Goal: Transaction & Acquisition: Purchase product/service

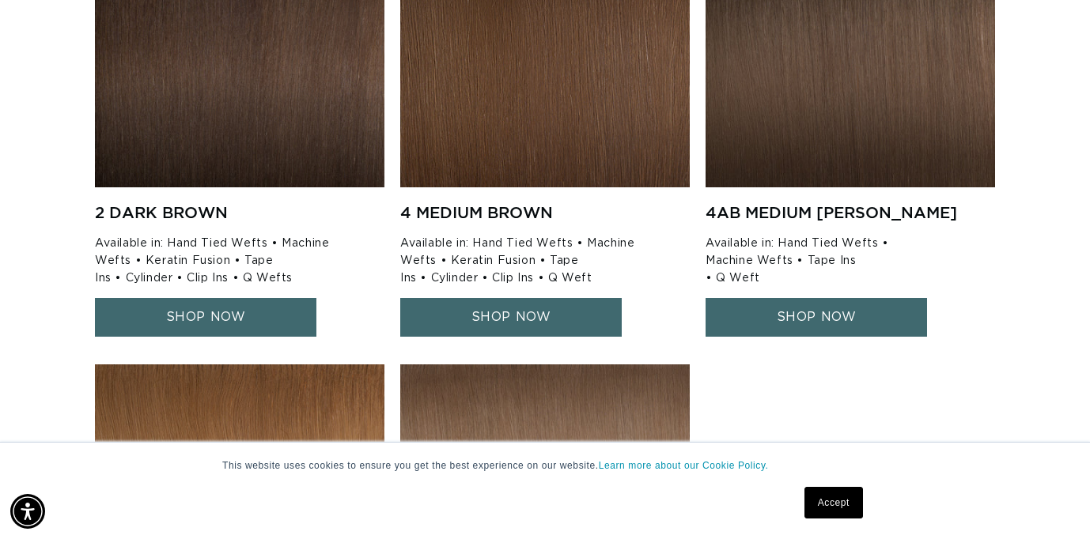
scroll to position [1954, 0]
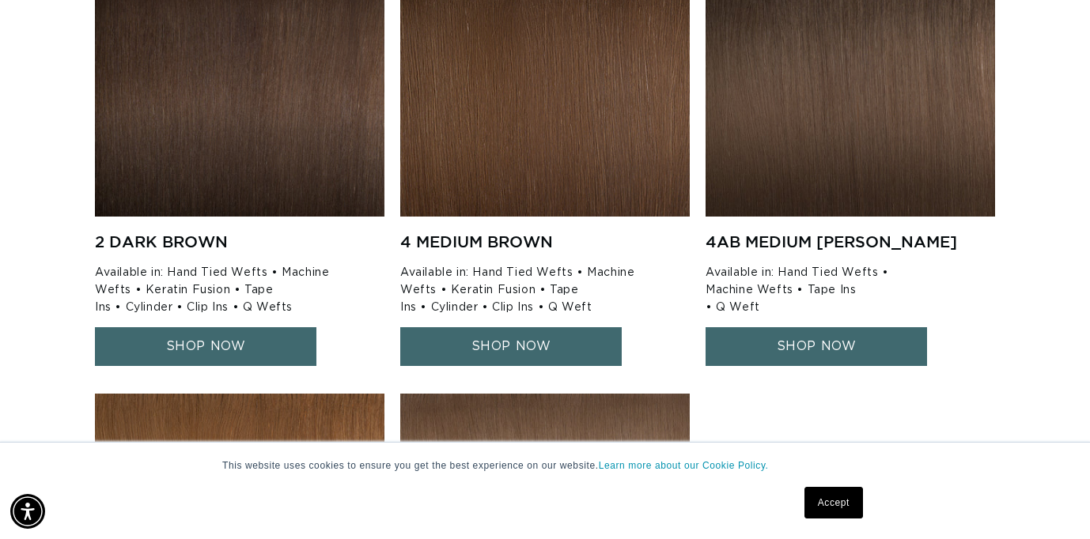
click at [488, 330] on link "SHOP NOW" at bounding box center [510, 346] width 221 height 39
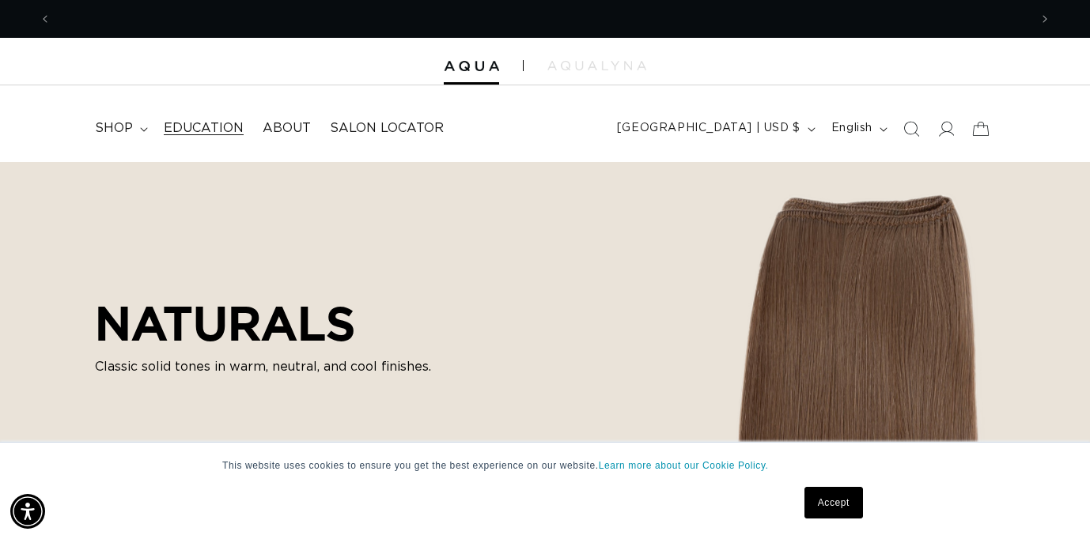
scroll to position [0, 1954]
click at [145, 123] on summary "shop" at bounding box center [119, 129] width 69 height 36
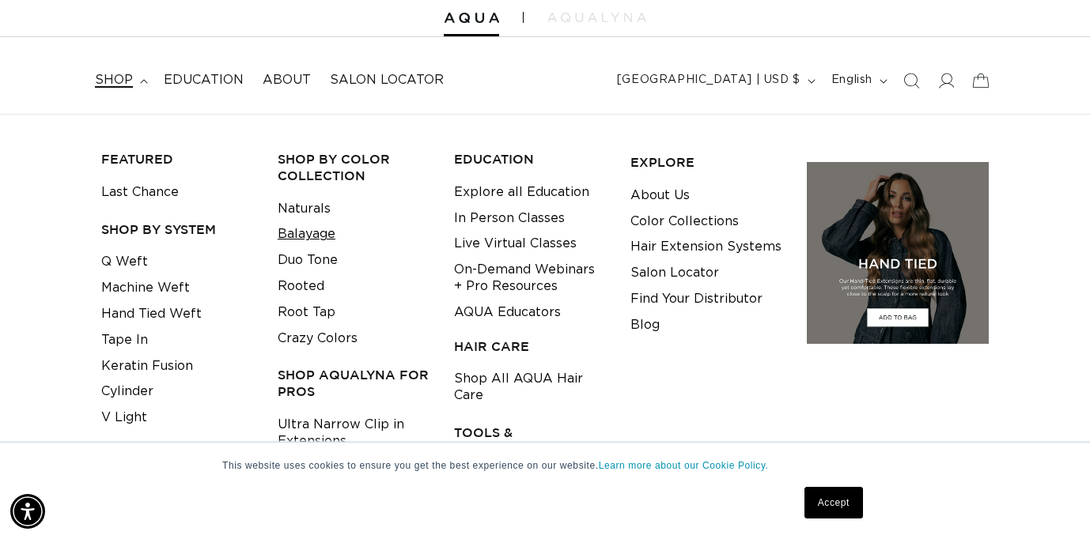
scroll to position [0, 977]
click at [293, 262] on link "Duo Tone" at bounding box center [308, 260] width 60 height 26
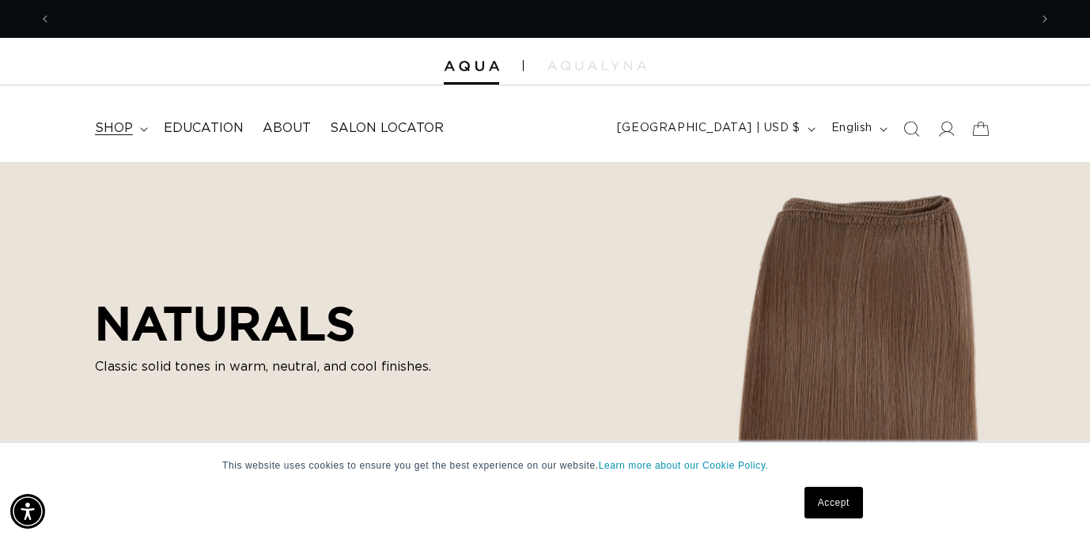
scroll to position [0, 0]
click at [145, 127] on icon at bounding box center [143, 129] width 7 height 4
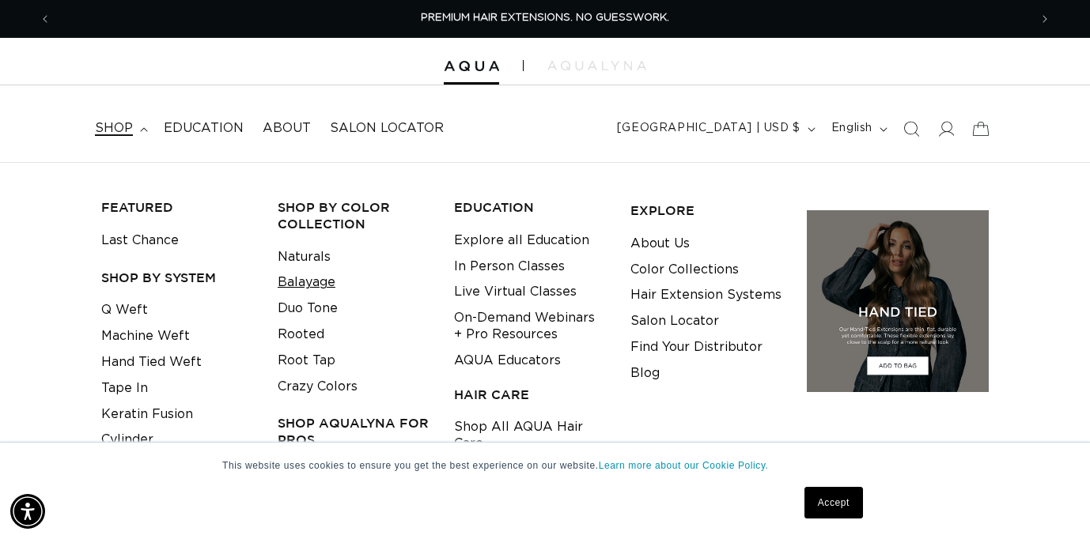
click at [320, 278] on link "Balayage" at bounding box center [307, 283] width 58 height 26
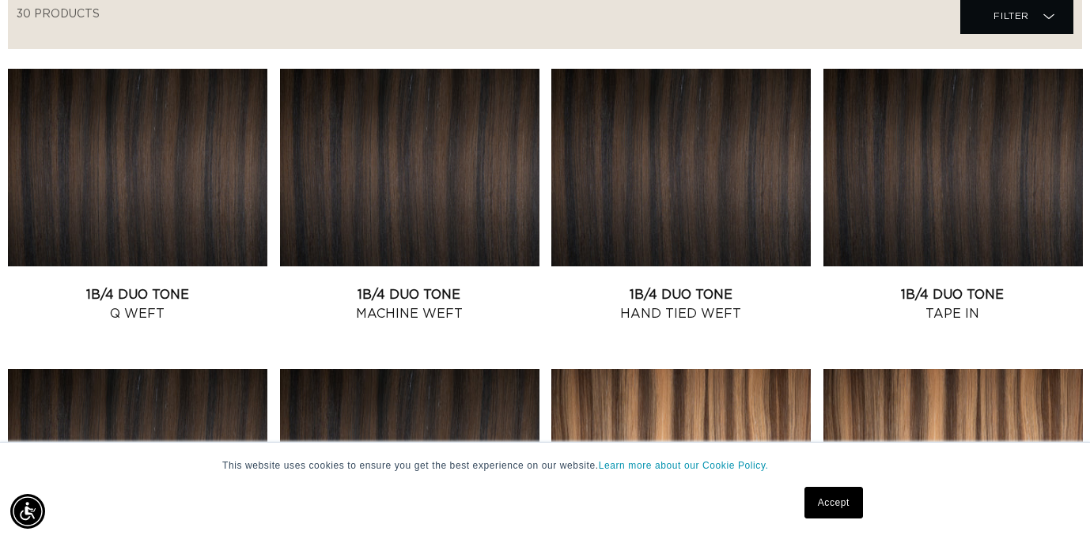
scroll to position [580, 0]
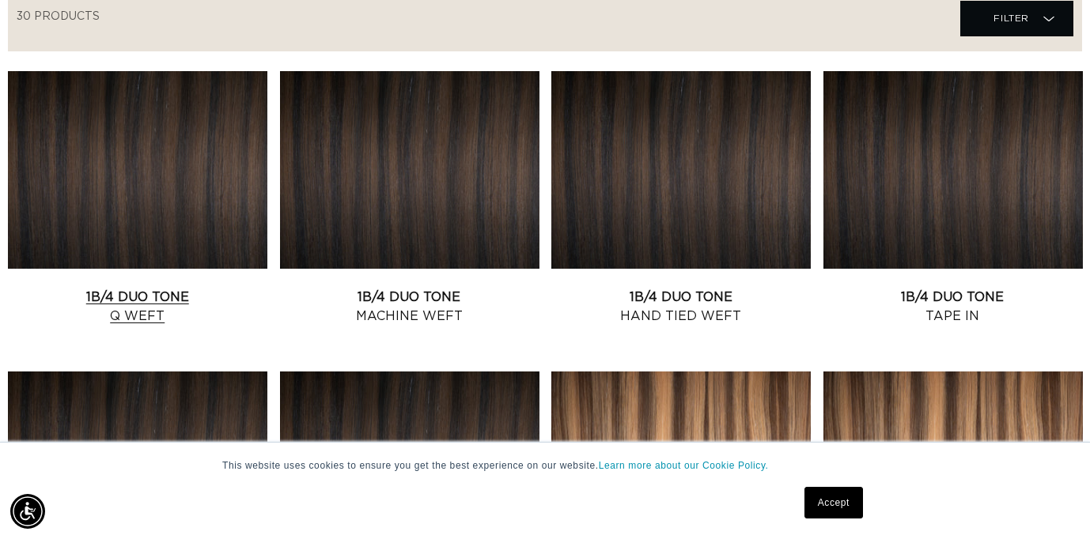
click at [175, 288] on link "1B/4 Duo Tone Q Weft" at bounding box center [137, 307] width 259 height 38
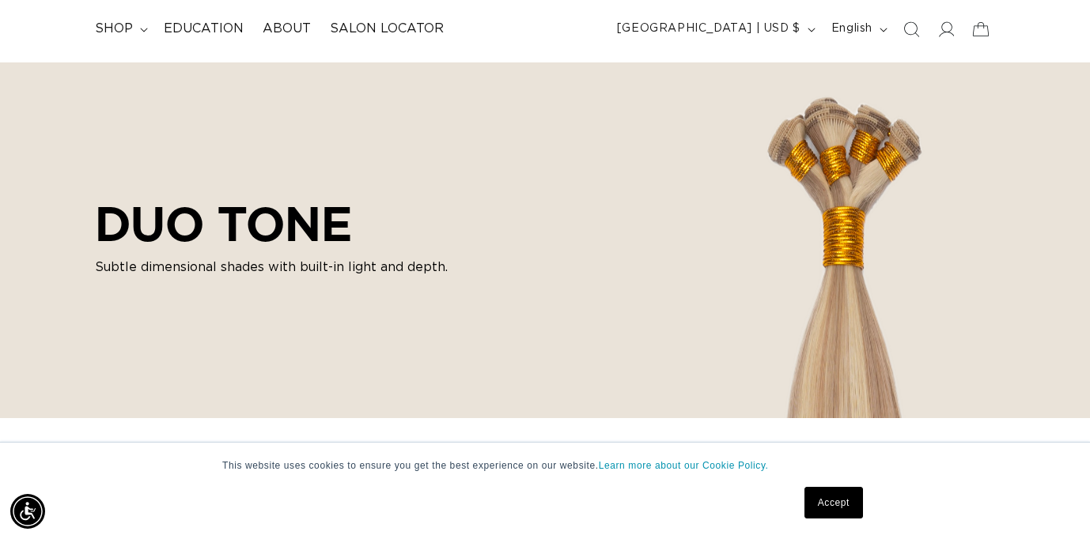
scroll to position [0, 0]
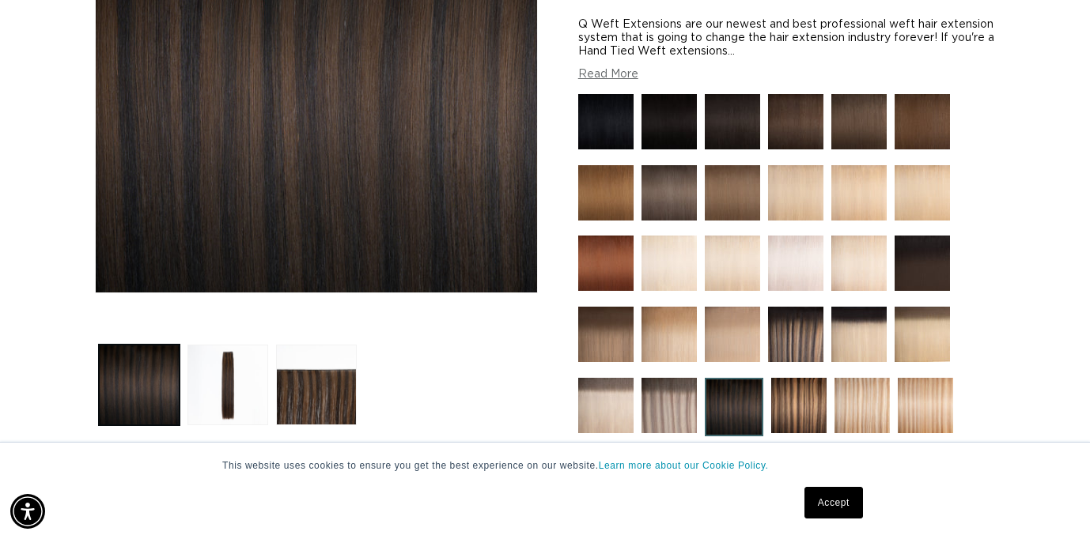
scroll to position [346, 0]
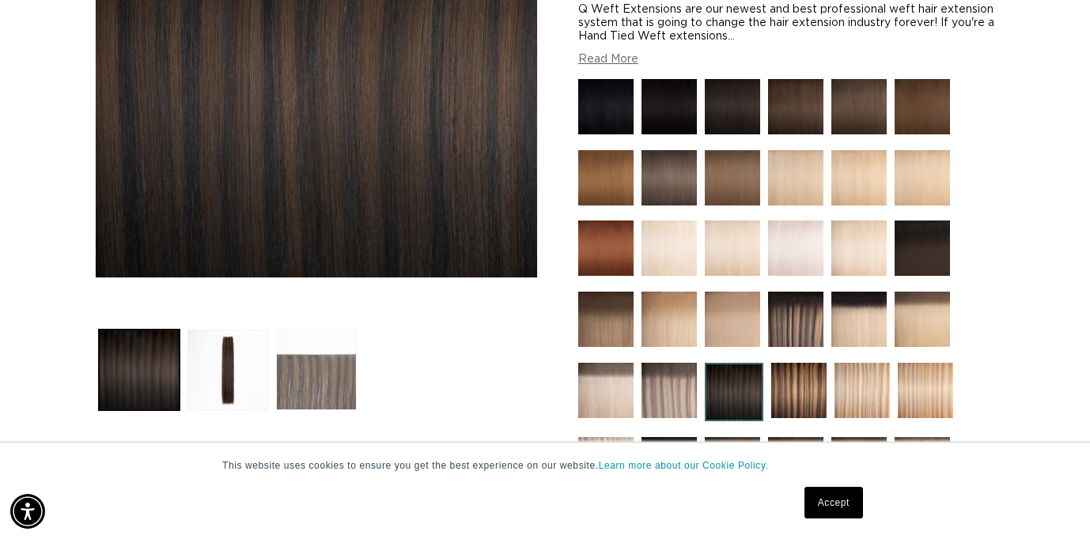
click at [315, 380] on button "Load image 3 in gallery view" at bounding box center [316, 370] width 81 height 81
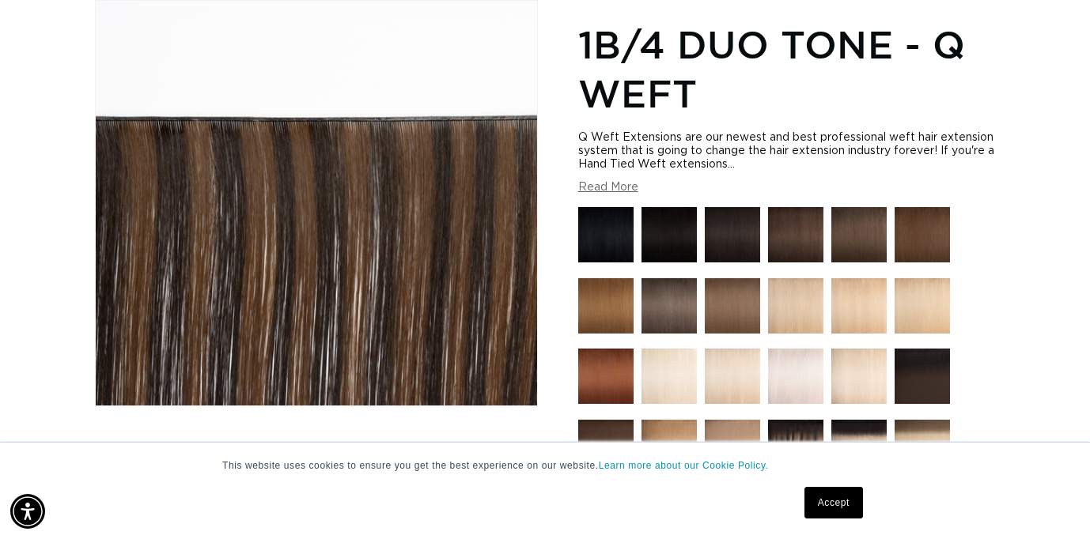
scroll to position [0, 0]
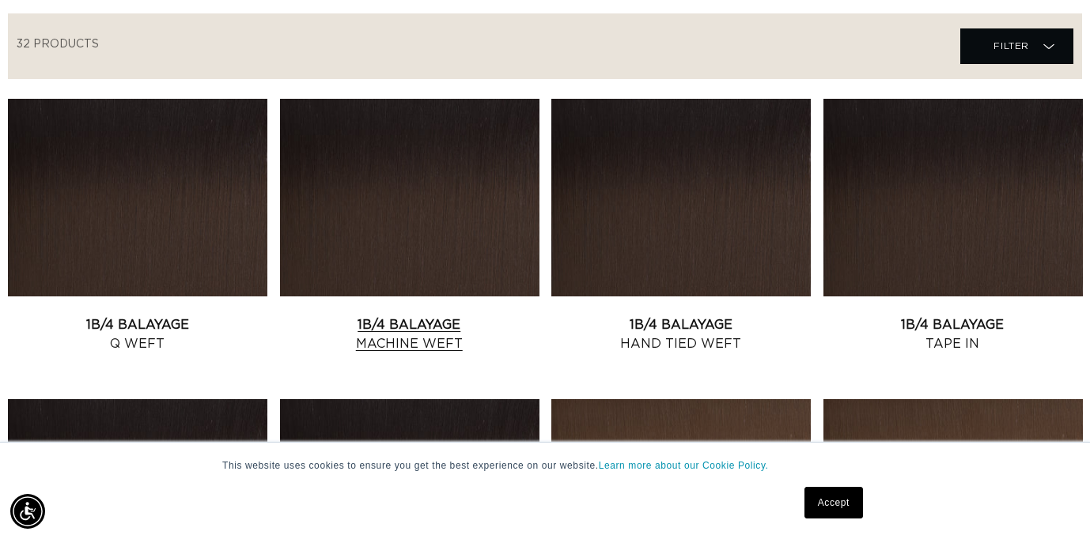
scroll to position [0, 977]
click at [178, 315] on link "1B/4 Balayage Q Weft" at bounding box center [137, 334] width 259 height 38
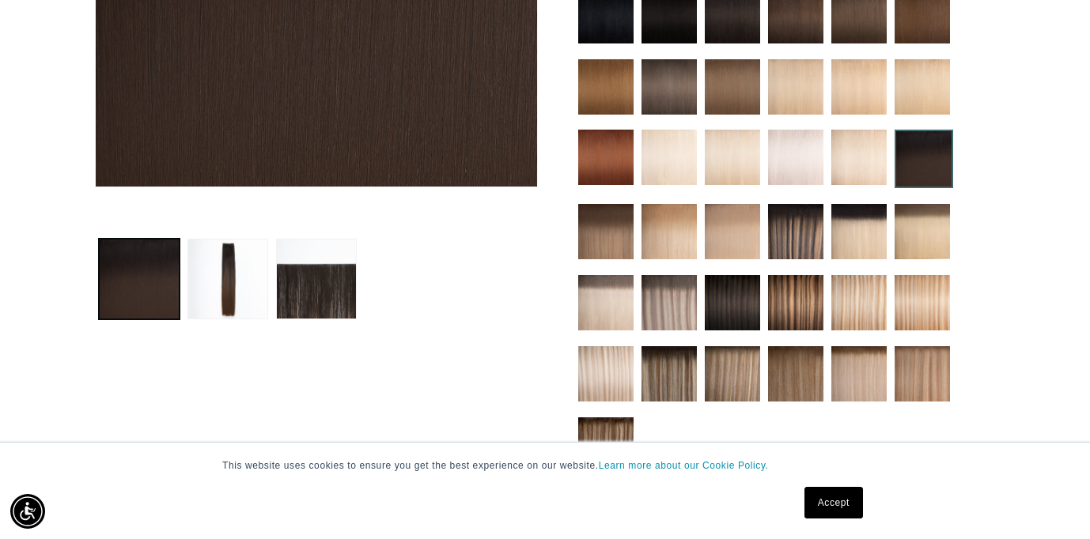
scroll to position [0, 977]
click at [790, 224] on img at bounding box center [795, 231] width 55 height 55
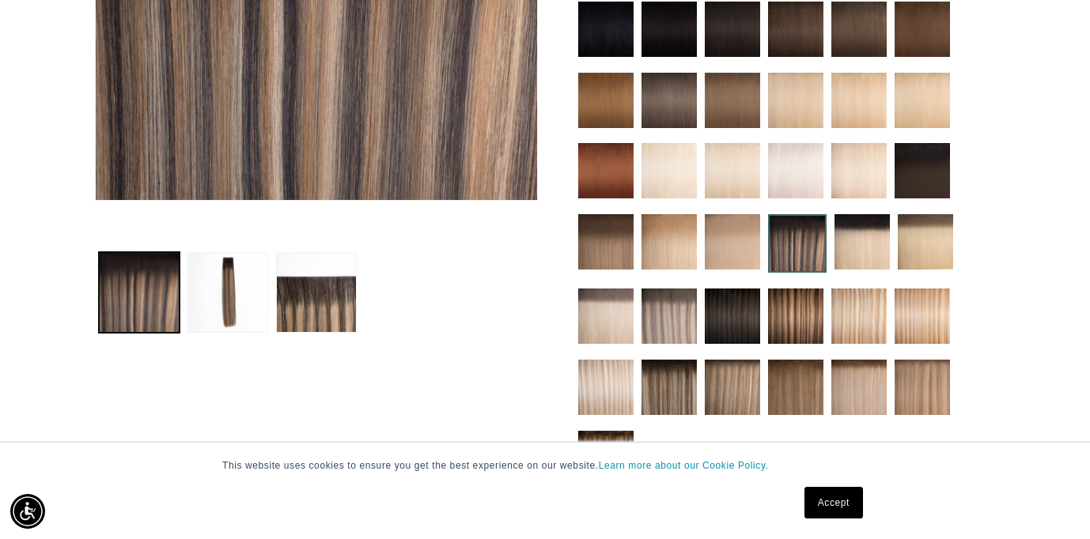
scroll to position [455, 0]
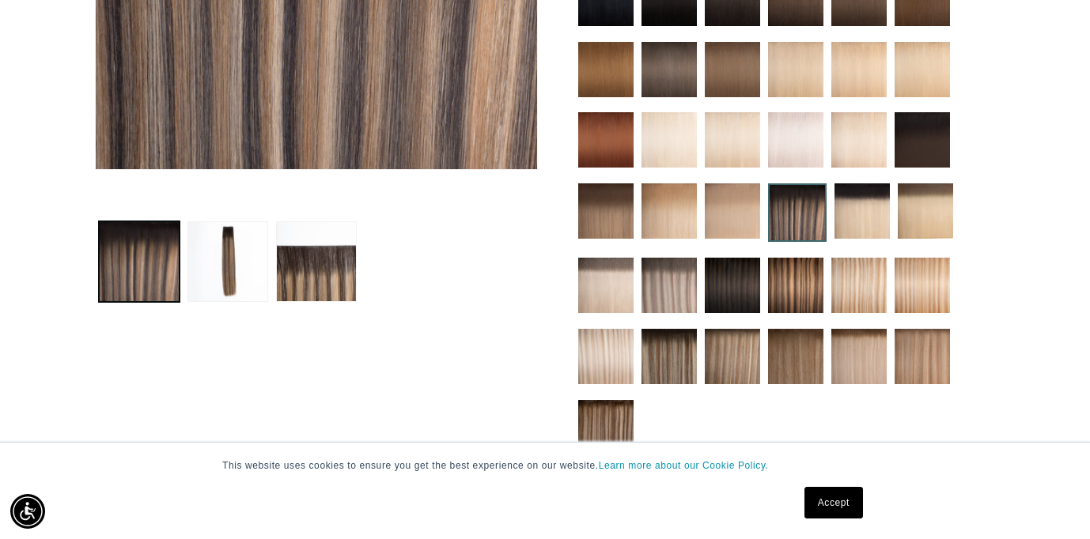
click at [795, 281] on img at bounding box center [795, 285] width 55 height 55
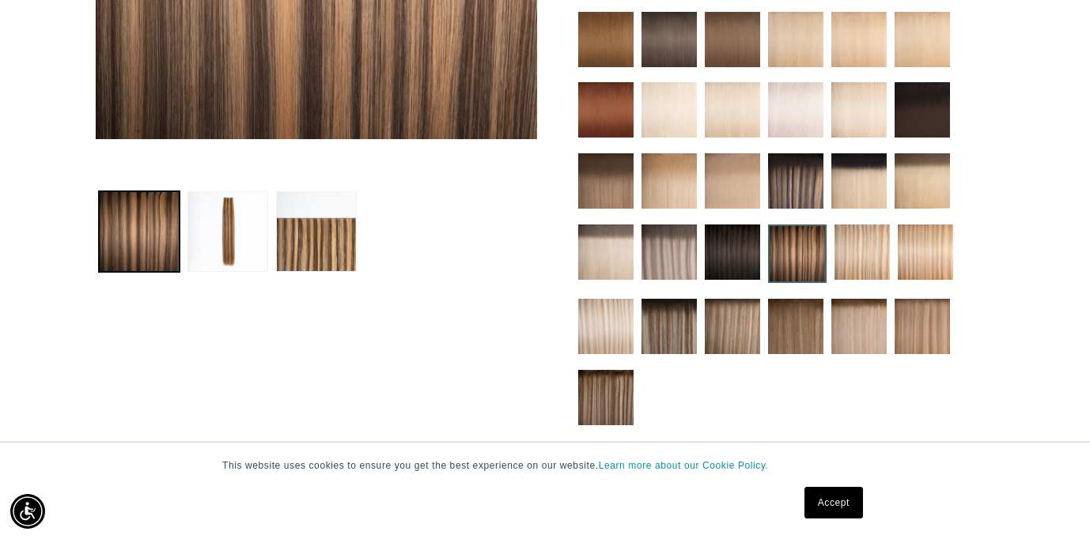
scroll to position [0, 1954]
click at [610, 383] on img at bounding box center [605, 397] width 55 height 55
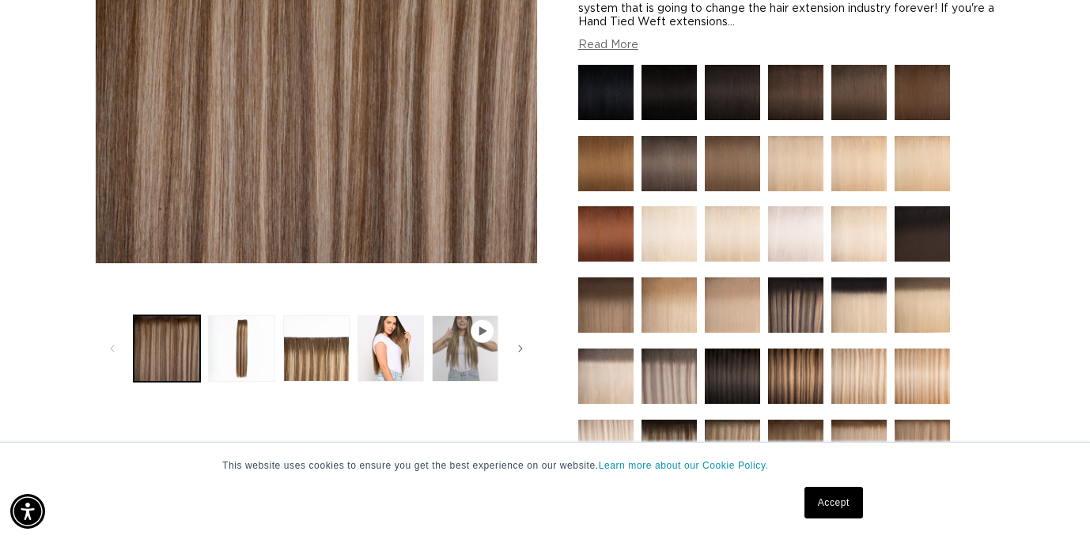
scroll to position [363, 0]
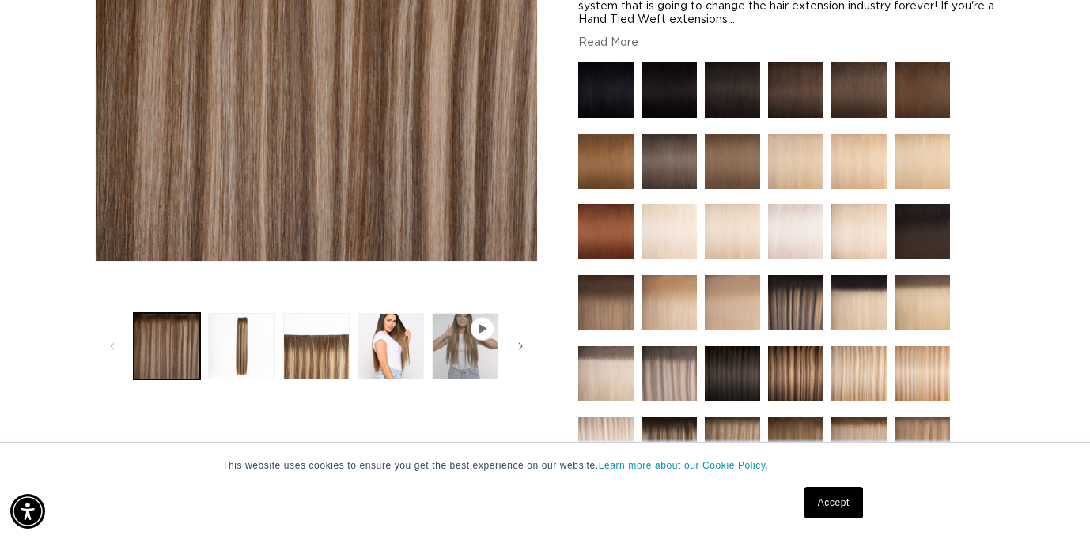
click at [799, 296] on img at bounding box center [795, 302] width 55 height 55
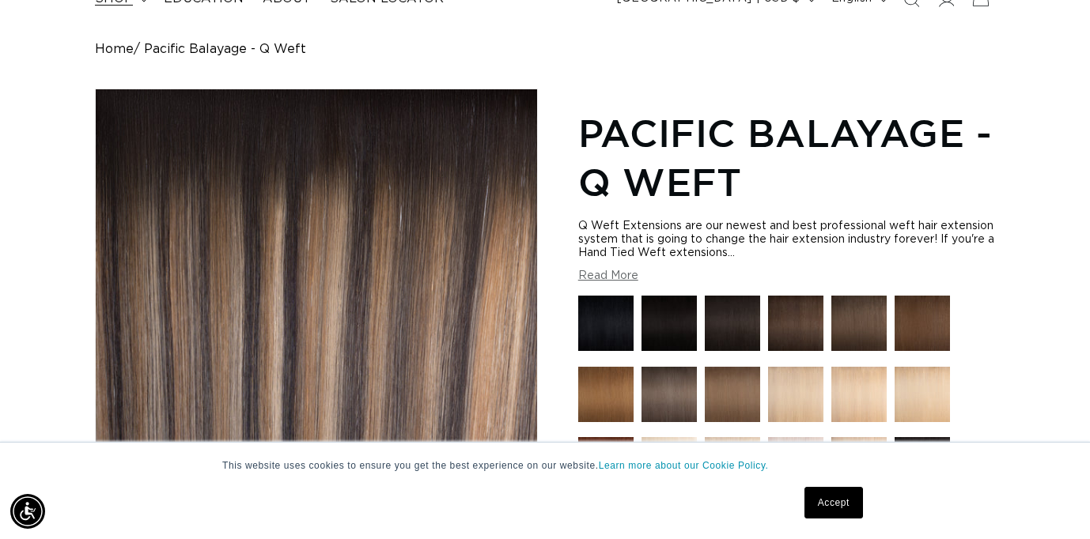
scroll to position [0, 977]
